Goal: Task Accomplishment & Management: Manage account settings

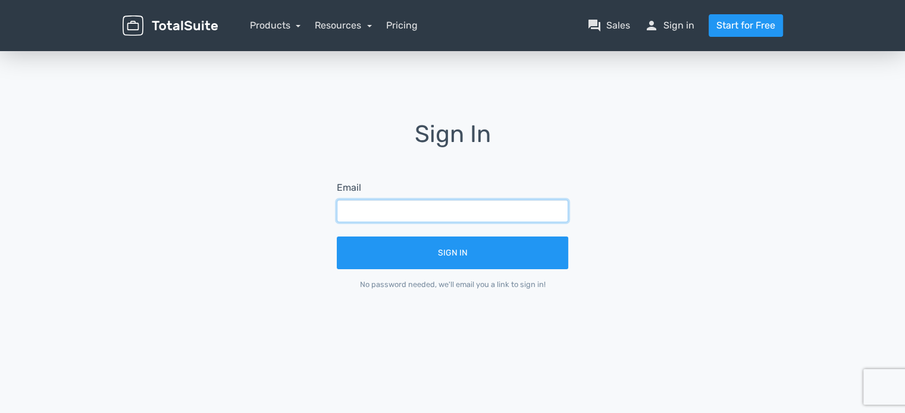
click at [492, 202] on input "text" at bounding box center [452, 211] width 231 height 23
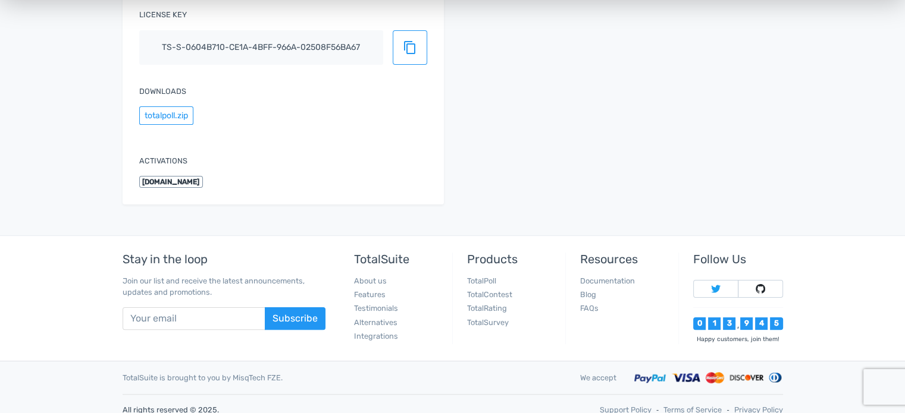
scroll to position [119, 0]
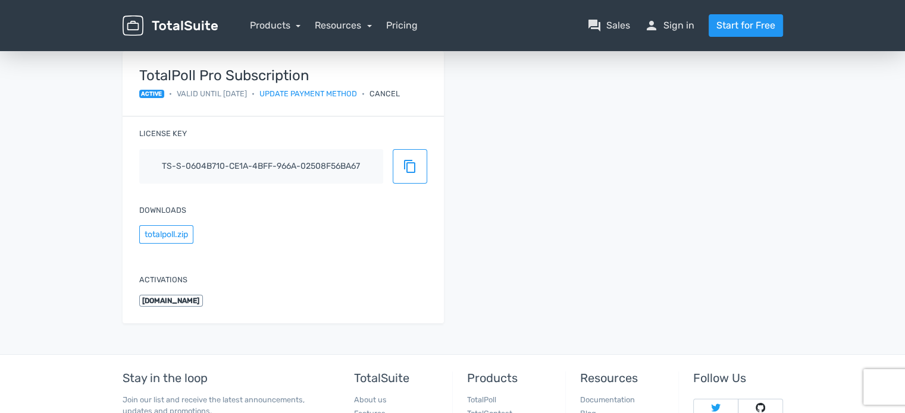
click at [400, 93] on div "Cancel" at bounding box center [384, 93] width 30 height 11
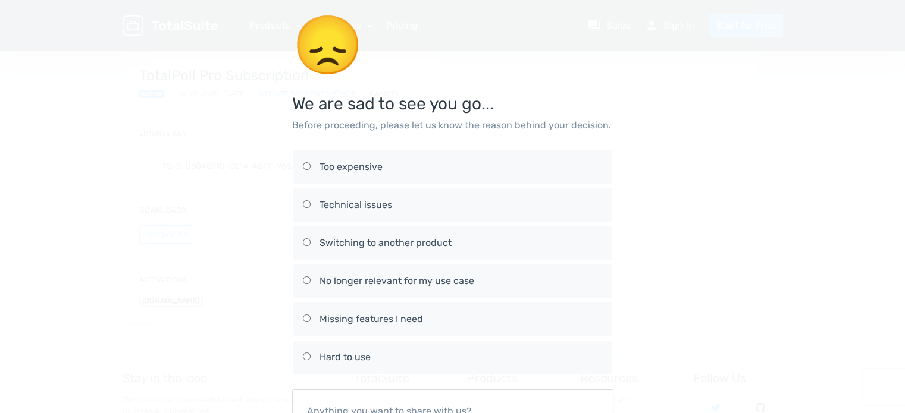
click at [390, 275] on div "No longer relevant for my use case" at bounding box center [460, 281] width 283 height 14
click at [311, 277] on input "No longer relevant for my use case" at bounding box center [307, 281] width 8 height 8
radio input "true"
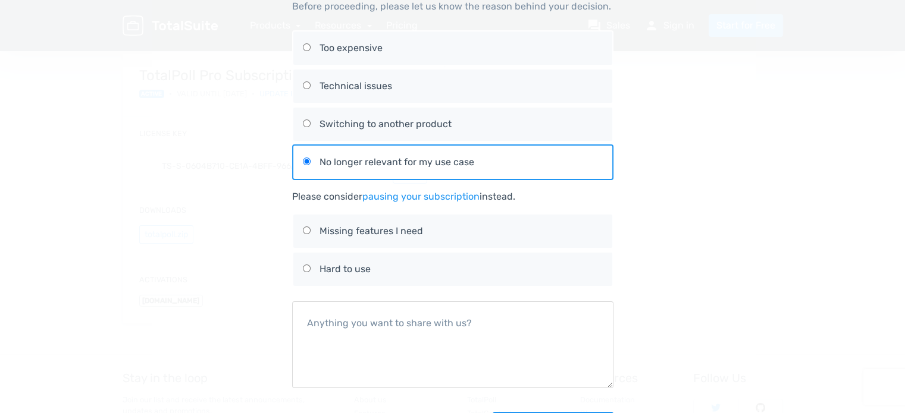
scroll to position [165, 0]
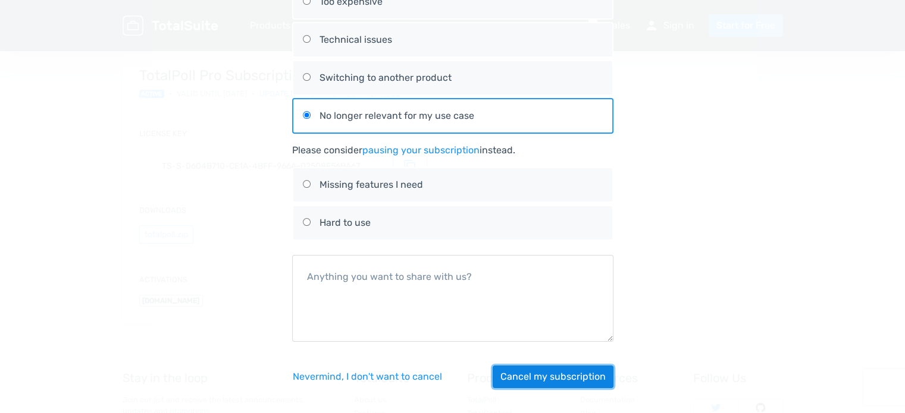
click at [550, 366] on button "Cancel my subscription" at bounding box center [553, 377] width 121 height 23
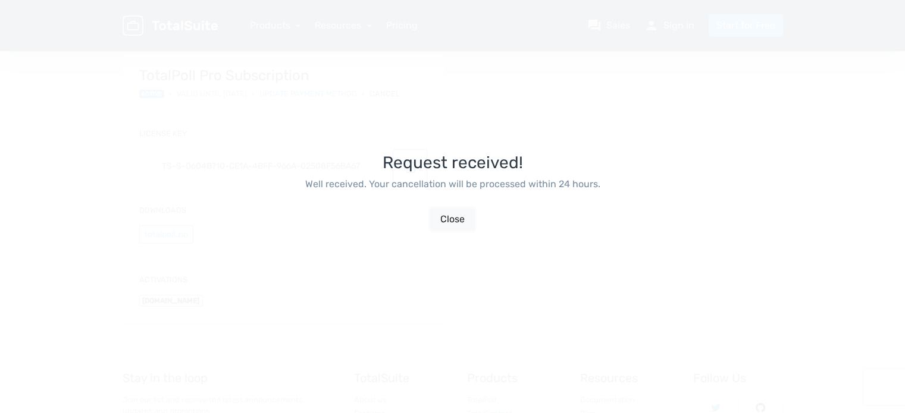
scroll to position [29, 0]
click at [452, 226] on button "Close" at bounding box center [452, 219] width 45 height 23
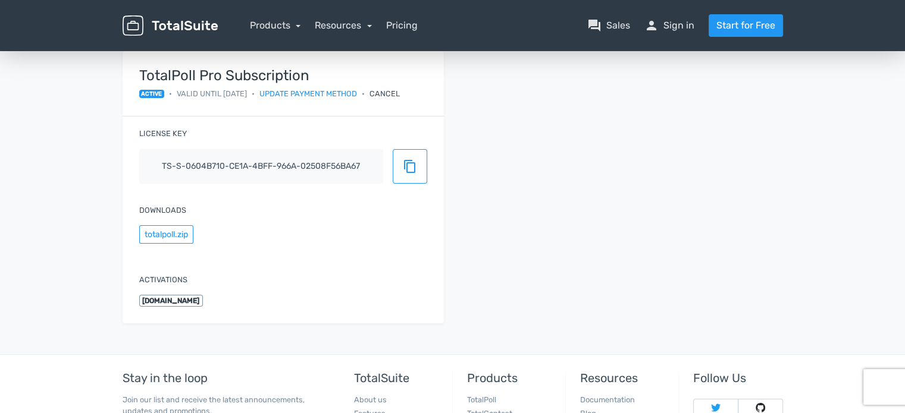
scroll to position [0, 0]
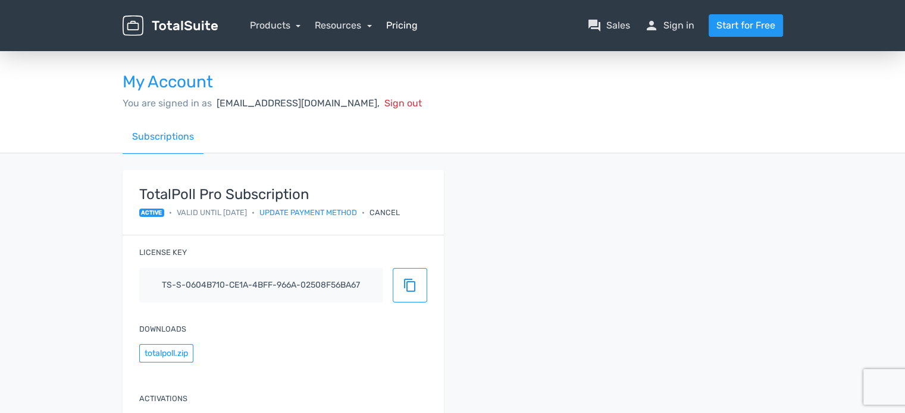
click at [404, 27] on link "Pricing" at bounding box center [402, 25] width 32 height 14
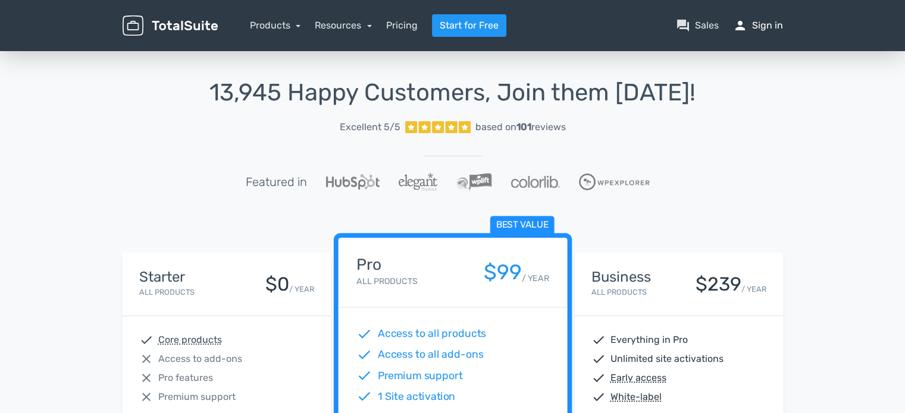
click at [742, 28] on span "person" at bounding box center [740, 25] width 14 height 14
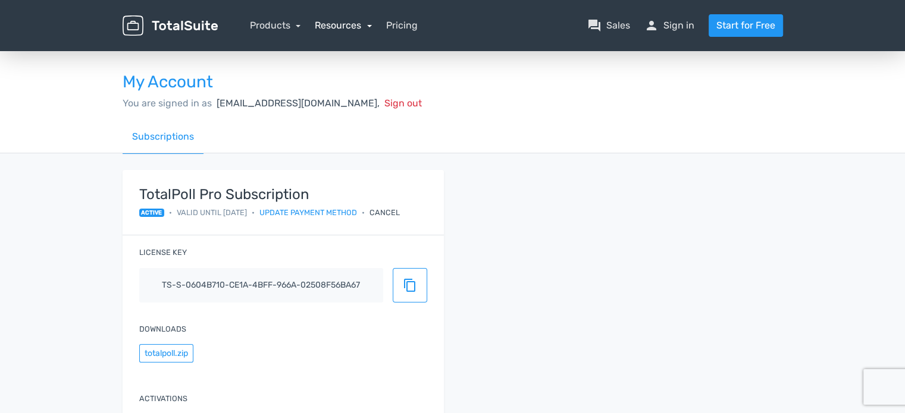
click at [334, 28] on link "Resources" at bounding box center [343, 25] width 57 height 11
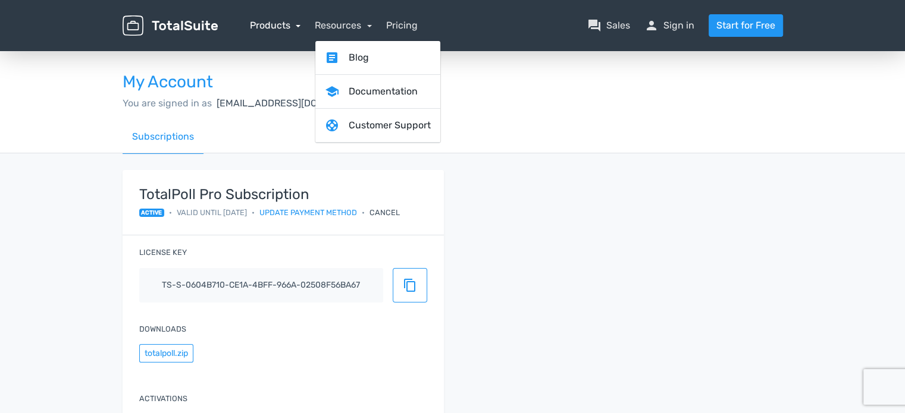
click at [288, 26] on link "Products" at bounding box center [275, 25] width 51 height 11
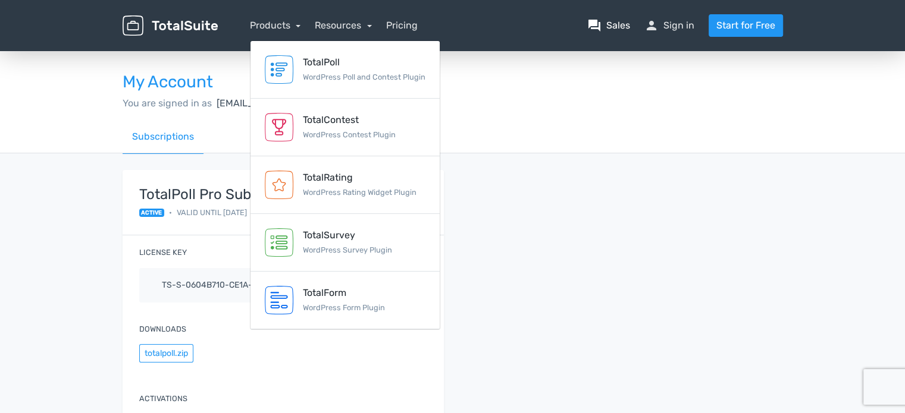
click at [621, 20] on link "question_answer Sales" at bounding box center [608, 25] width 43 height 14
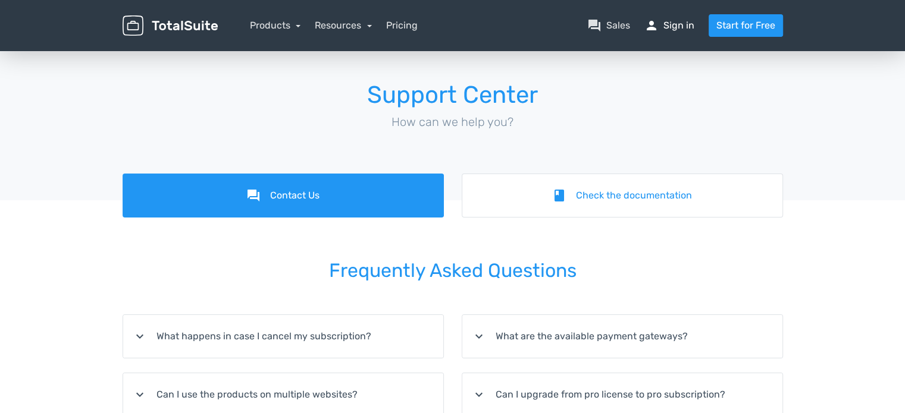
click at [650, 24] on span "person" at bounding box center [651, 25] width 14 height 14
